Goal: Find specific page/section: Find specific page/section

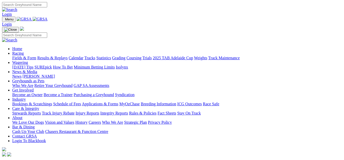
click at [24, 51] on link "Racing" at bounding box center [17, 53] width 11 height 4
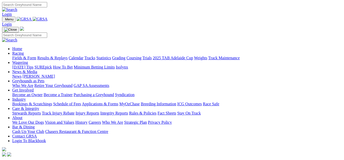
click at [24, 51] on link "Racing" at bounding box center [17, 53] width 11 height 4
click at [96, 56] on link "Tracks" at bounding box center [90, 58] width 11 height 4
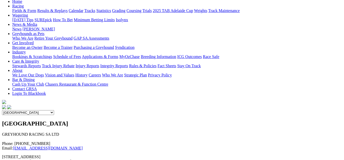
scroll to position [26, 0]
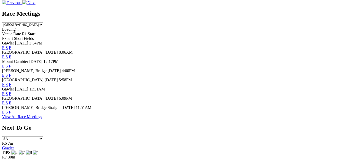
scroll to position [234, 0]
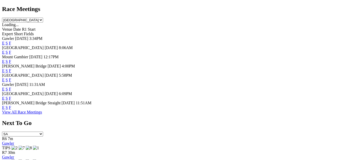
click at [42, 114] on link "View All Race Meetings" at bounding box center [22, 112] width 40 height 4
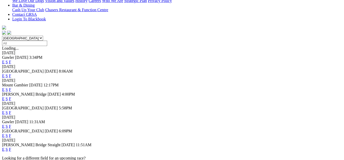
scroll to position [130, 0]
